Goal: Information Seeking & Learning: Learn about a topic

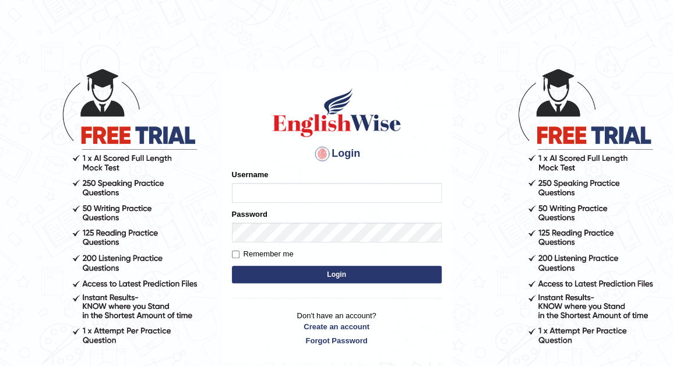
type input "Nomz1986"
click at [301, 271] on button "Login" at bounding box center [337, 274] width 210 height 17
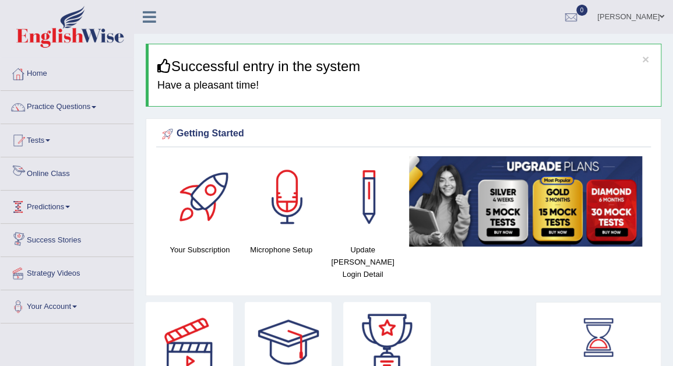
click at [67, 178] on link "Online Class" at bounding box center [67, 171] width 133 height 29
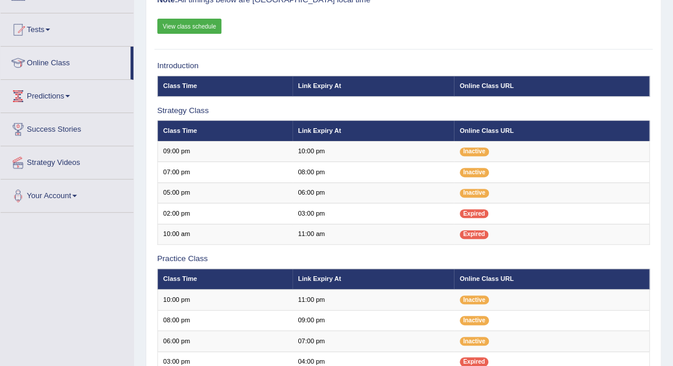
scroll to position [117, 0]
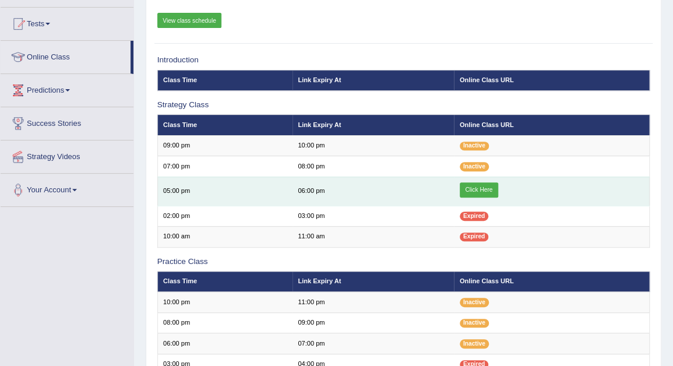
click at [487, 185] on link "Click Here" at bounding box center [479, 189] width 38 height 15
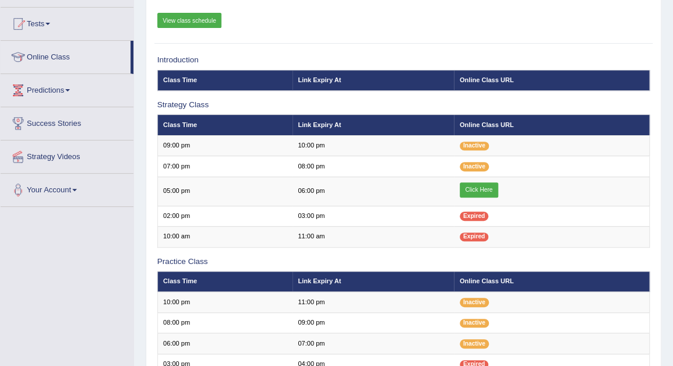
drag, startPoint x: 148, startPoint y: 54, endPoint x: 148, endPoint y: 47, distance: 6.4
click at [148, 47] on div "Online Classes Note: All timings below are Melbourne local time View class sche…" at bounding box center [404, 254] width 516 height 590
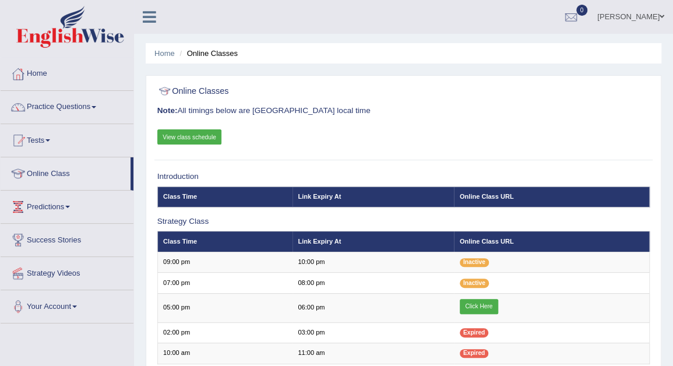
click at [98, 108] on link "Practice Questions" at bounding box center [67, 105] width 133 height 29
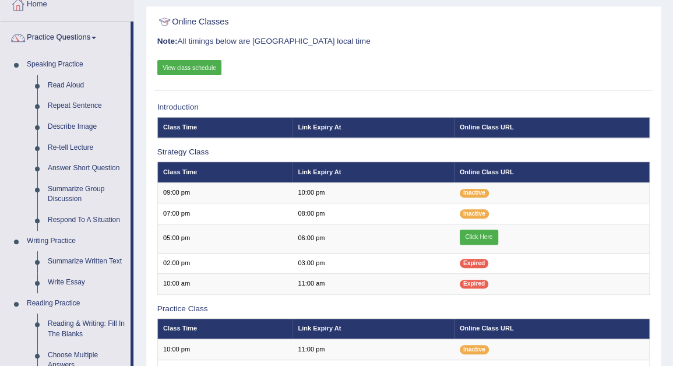
scroll to position [47, 0]
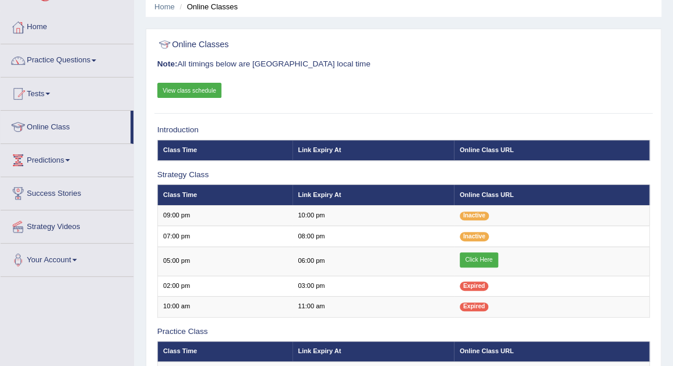
click at [96, 62] on link "Practice Questions" at bounding box center [67, 58] width 133 height 29
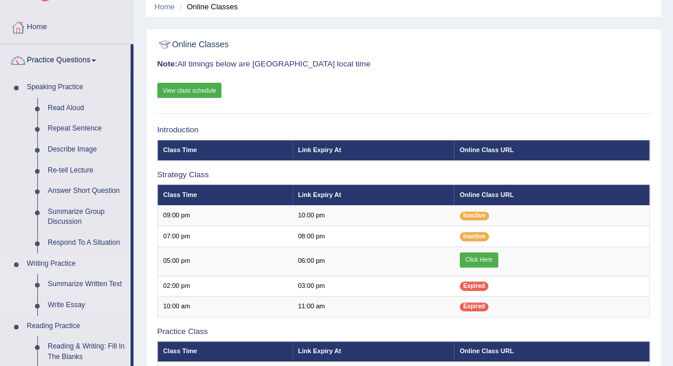
click at [84, 282] on link "Summarize Written Text" at bounding box center [87, 284] width 88 height 21
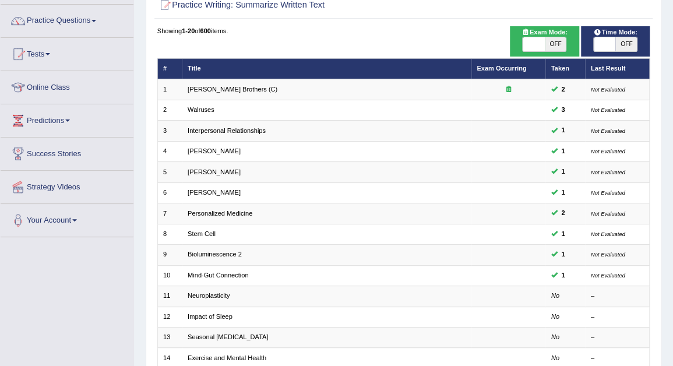
scroll to position [93, 0]
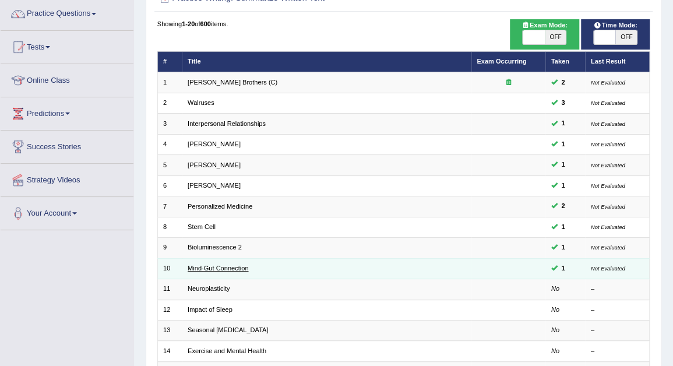
click at [229, 269] on link "Mind-Gut Connection" at bounding box center [218, 268] width 61 height 7
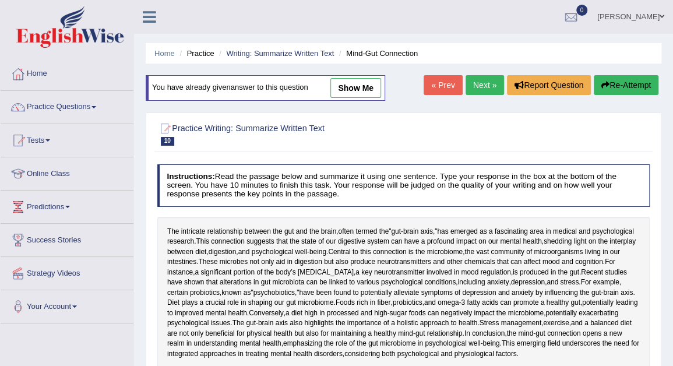
click at [347, 88] on link "show me" at bounding box center [355, 88] width 51 height 20
type textarea "The intricate relationship between the gut and the brain, often termed the "gut…"
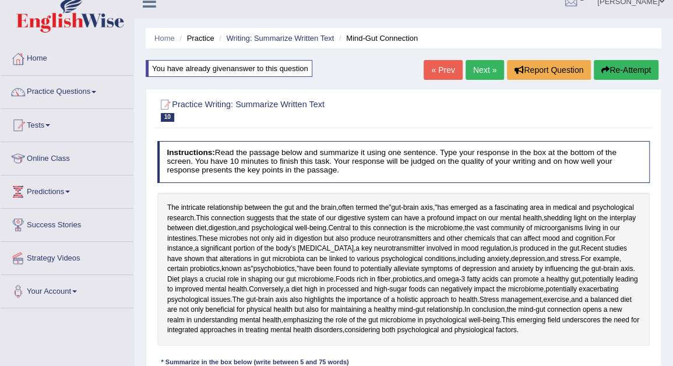
scroll to position [5, 0]
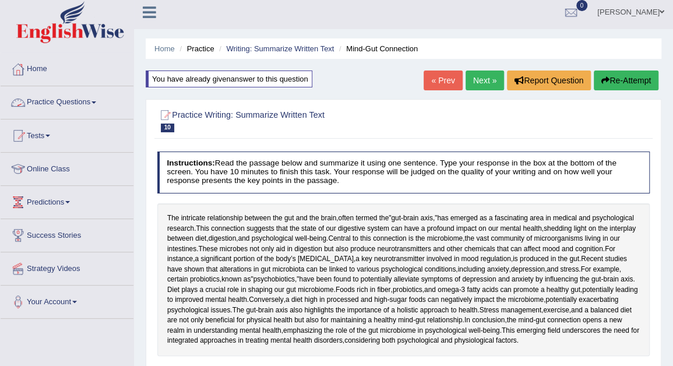
click at [96, 103] on span at bounding box center [93, 102] width 5 height 2
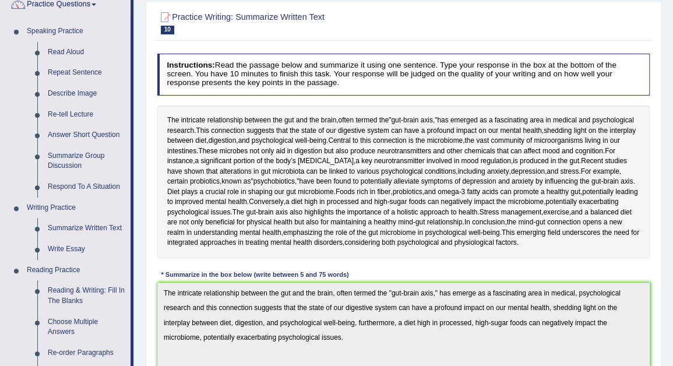
scroll to position [136, 0]
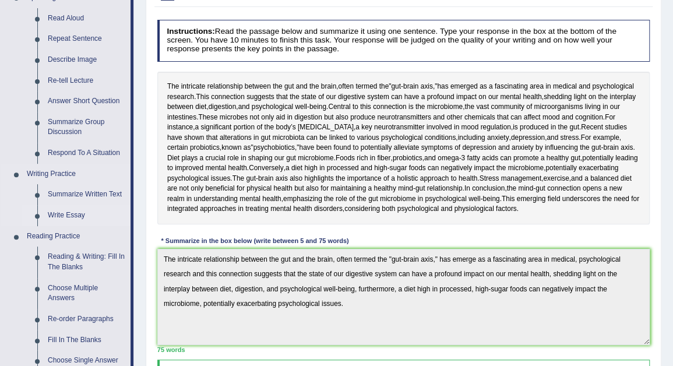
click at [72, 216] on link "Write Essay" at bounding box center [87, 215] width 88 height 21
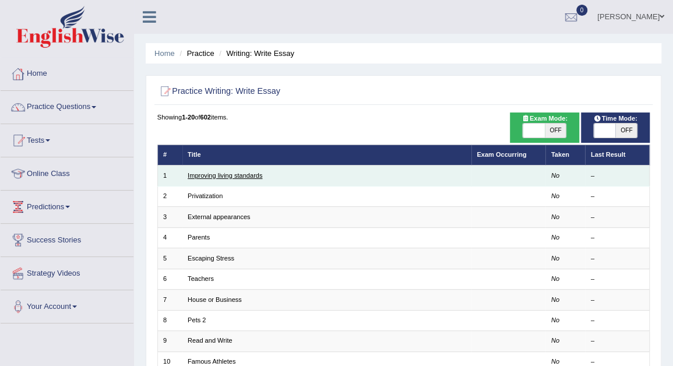
click at [223, 175] on link "Improving living standards" at bounding box center [225, 175] width 75 height 7
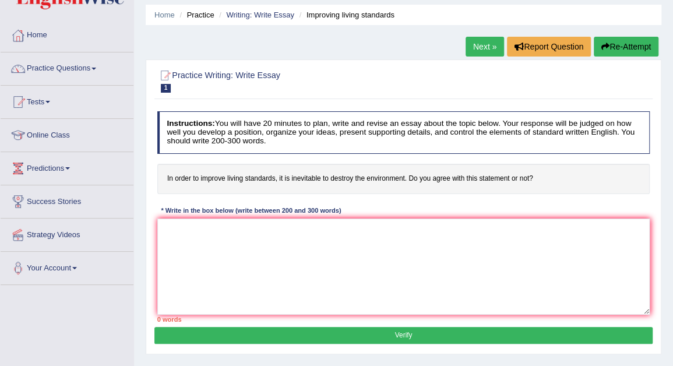
scroll to position [47, 0]
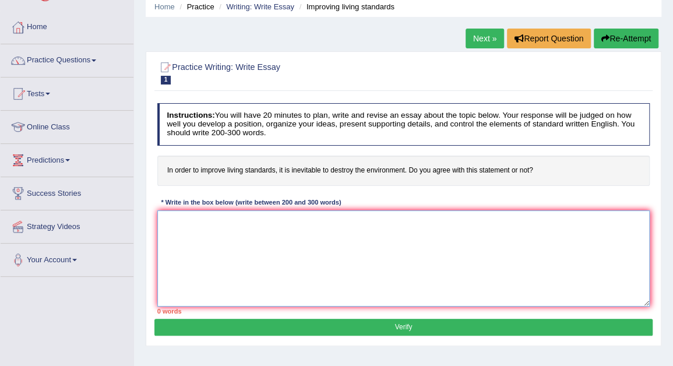
click at [293, 220] on textarea at bounding box center [403, 258] width 493 height 96
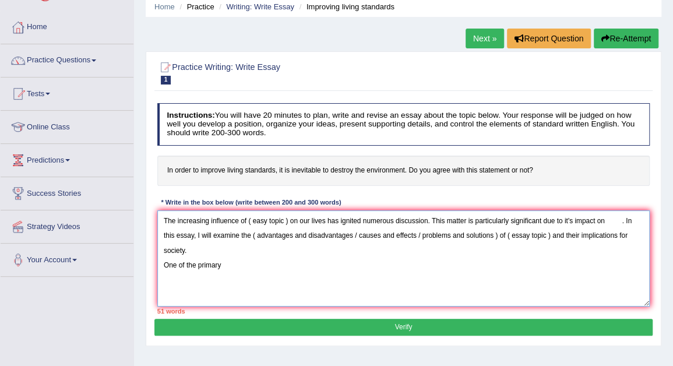
click at [196, 264] on textarea "The increasing influence of ( easy topic ) on our lives has ignited numerous di…" at bounding box center [403, 258] width 493 height 96
click at [199, 264] on textarea "The increasing influence of ( easy topic ) on our lives has ignited numerous di…" at bounding box center [403, 258] width 493 height 96
click at [226, 269] on textarea "The increasing influence of ( easy topic ) on our lives has ignited numerous di…" at bounding box center [403, 258] width 493 height 96
click at [224, 265] on textarea "The increasing influence of ( easy topic ) on our lives has ignited numerous di…" at bounding box center [403, 258] width 493 height 96
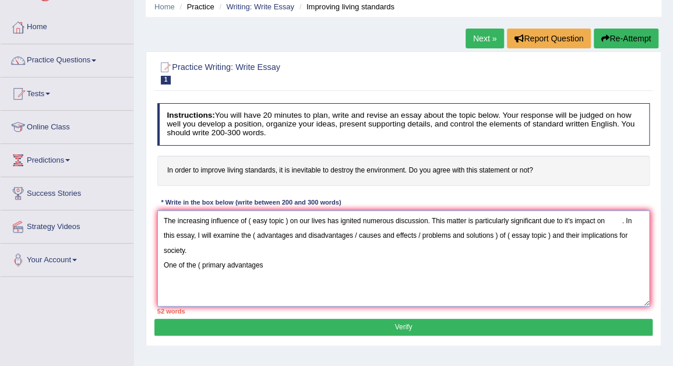
click at [266, 264] on textarea "The increasing influence of ( easy topic ) on our lives has ignited numerous di…" at bounding box center [403, 258] width 493 height 96
click at [213, 278] on textarea "The increasing influence of ( easy topic ) on our lives has ignited numerous di…" at bounding box center [403, 258] width 493 height 96
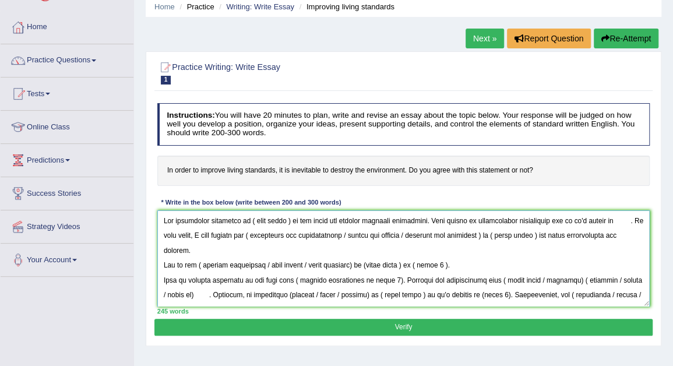
scroll to position [27, 0]
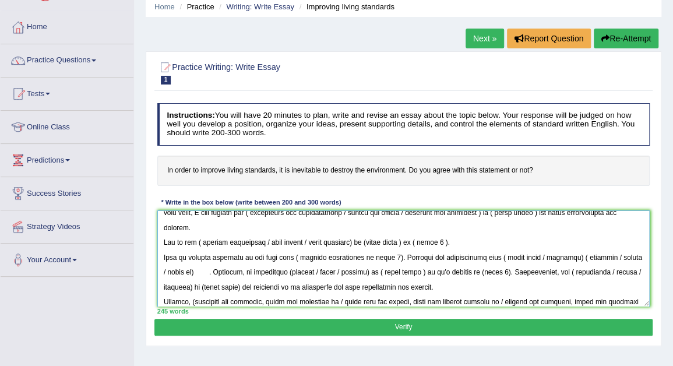
type textarea "The increasing influence of ( easy topic ) on our lives has ignited numerous di…"
click at [64, 132] on link "Online Class" at bounding box center [67, 125] width 133 height 29
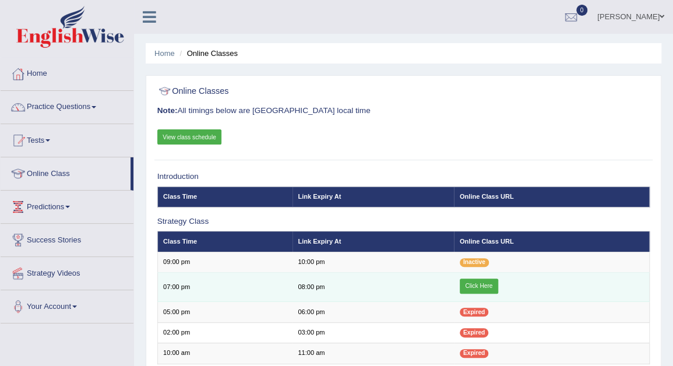
click at [476, 285] on link "Click Here" at bounding box center [479, 286] width 38 height 15
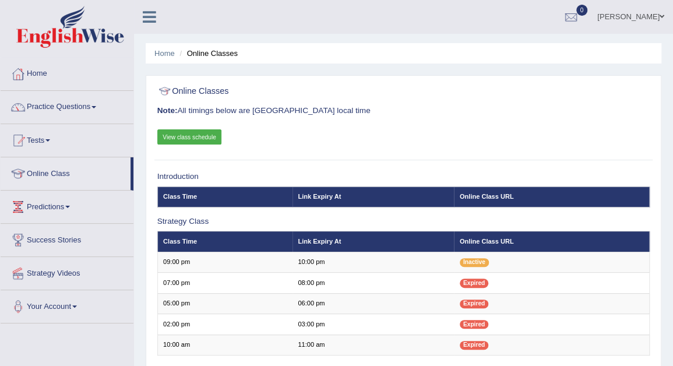
click at [99, 109] on link "Practice Questions" at bounding box center [67, 105] width 133 height 29
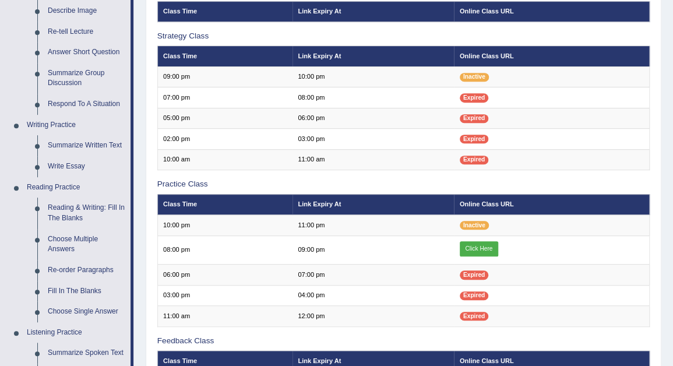
scroll to position [186, 0]
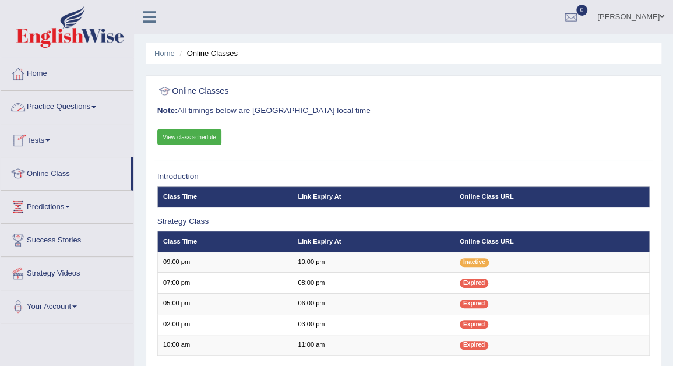
click at [96, 106] on span at bounding box center [93, 107] width 5 height 2
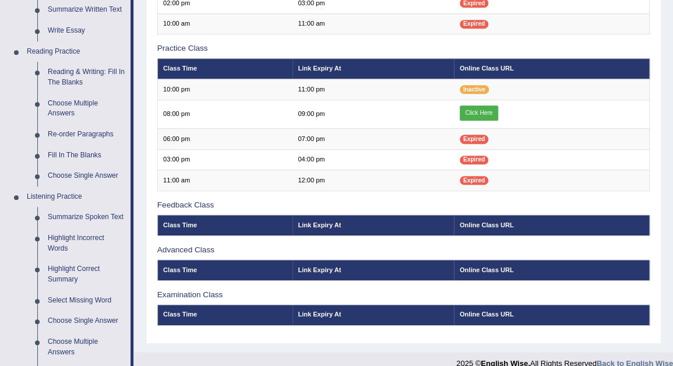
scroll to position [326, 0]
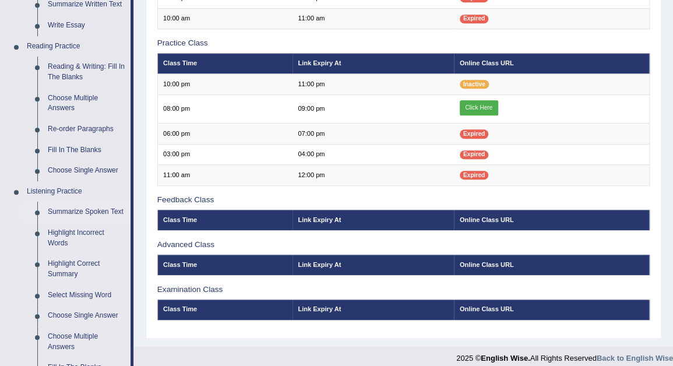
click at [81, 212] on link "Summarize Spoken Text" at bounding box center [87, 212] width 88 height 21
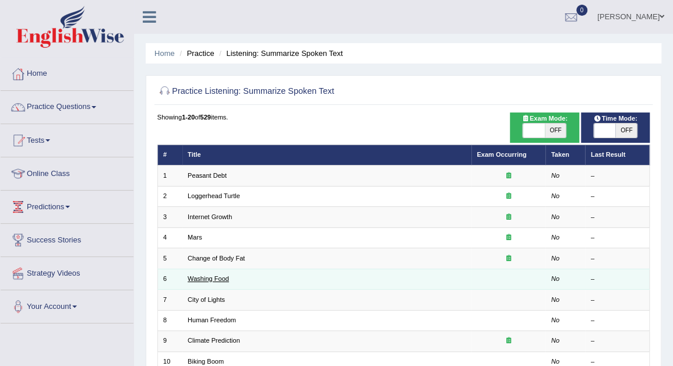
click at [214, 278] on link "Washing Food" at bounding box center [208, 278] width 41 height 7
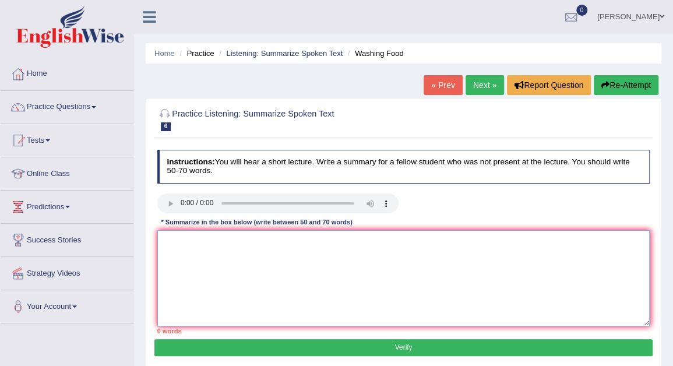
click at [178, 242] on textarea at bounding box center [403, 278] width 493 height 96
paste textarea "The speaker provided a comprehensive overview of [main topic], highlighting sev…"
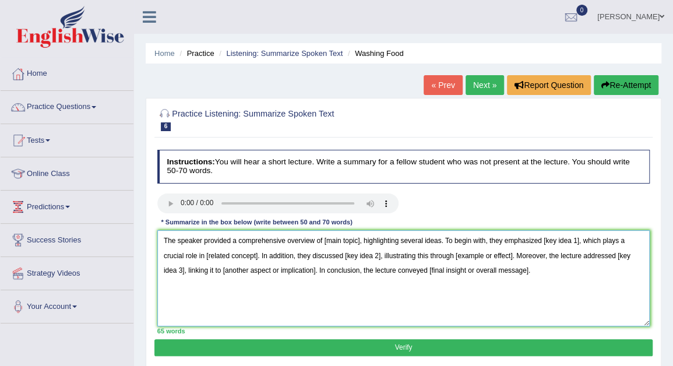
type textarea "The speaker provided a comprehensive overview of [main topic], highlighting sev…"
click at [357, 240] on textarea "The speaker provided a comprehensive overview of [main topic], highlighting sev…" at bounding box center [403, 278] width 493 height 96
click at [326, 241] on textarea "The speaker provided a comprehensive overview of [Food safety], highlighting se…" at bounding box center [403, 278] width 493 height 96
click at [362, 241] on textarea "The speaker provided a comprehensive overview of Food safety], highlighting sev…" at bounding box center [403, 278] width 493 height 96
click at [576, 240] on textarea "The speaker provided a comprehensive overview of Food safety, highlighting seve…" at bounding box center [403, 278] width 493 height 96
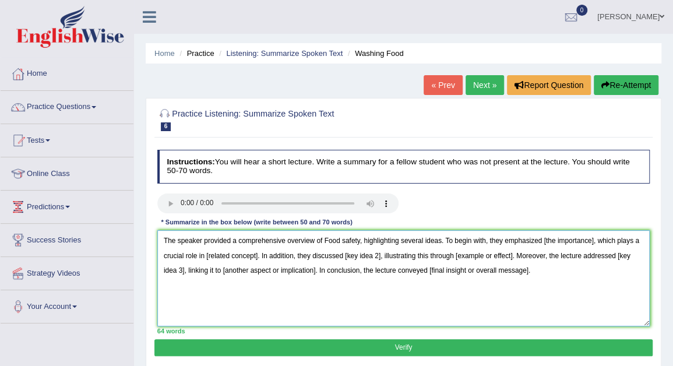
click at [544, 240] on textarea "The speaker provided a comprehensive overview of Food safety, highlighting seve…" at bounding box center [403, 278] width 493 height 96
click at [545, 240] on textarea "The speaker provided a comprehensive overview of Food safety, highlighting seve…" at bounding box center [403, 278] width 493 height 96
click at [544, 241] on textarea "The speaker provided a comprehensive overview of Food safety, highlighting seve…" at bounding box center [403, 278] width 493 height 96
click at [590, 242] on textarea "The speaker provided a comprehensive overview of Food safety, highlighting seve…" at bounding box center [403, 278] width 493 height 96
click at [591, 242] on textarea "The speaker provided a comprehensive overview of Food safety, highlighting seve…" at bounding box center [403, 278] width 493 height 96
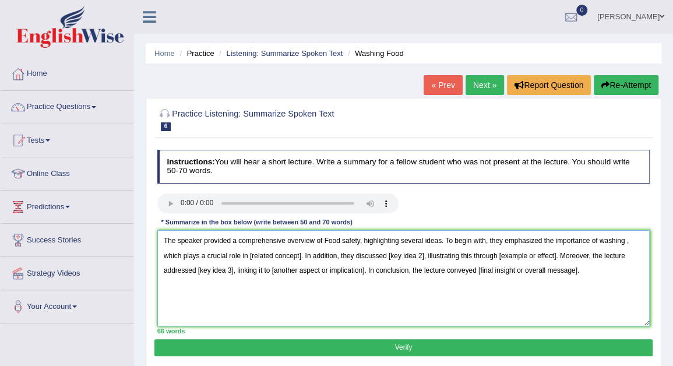
click at [611, 259] on textarea "The speaker provided a comprehensive overview of Food safety, highlighting seve…" at bounding box center [403, 278] width 493 height 96
click at [626, 241] on textarea "The speaker provided a comprehensive overview of Food safety, highlighting seve…" at bounding box center [403, 278] width 493 height 96
click at [625, 240] on textarea "The speaker provided a comprehensive overview of Food safety, highlighting seve…" at bounding box center [403, 278] width 493 height 96
click at [299, 257] on textarea "The speaker provided a comprehensive overview of Food safety, highlighting seve…" at bounding box center [403, 278] width 493 height 96
type textarea "The speaker provided a comprehensive overview of Food safety, highlighting seve…"
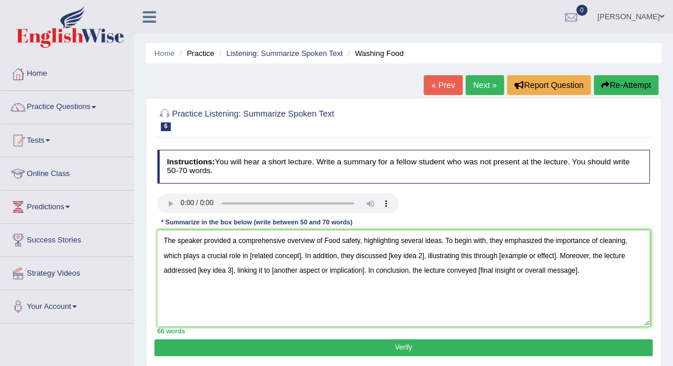
click at [446, 198] on div at bounding box center [403, 204] width 503 height 22
